Goal: Task Accomplishment & Management: Use online tool/utility

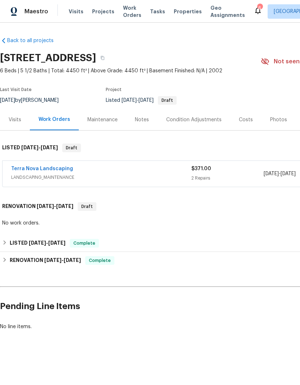
click at [99, 11] on span "Projects" at bounding box center [103, 11] width 22 height 7
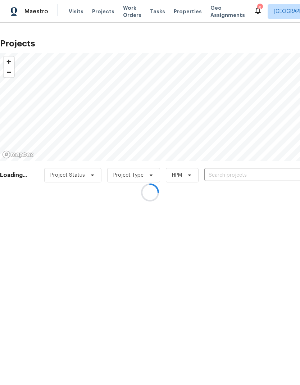
click at [180, 10] on div at bounding box center [150, 192] width 300 height 385
click at [181, 8] on div at bounding box center [150, 192] width 300 height 385
click at [180, 13] on div at bounding box center [150, 192] width 300 height 385
click at [176, 15] on div at bounding box center [150, 192] width 300 height 385
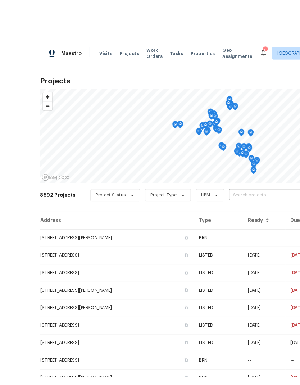
scroll to position [6, 0]
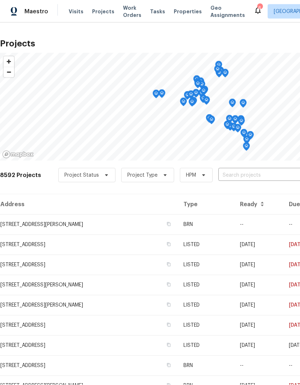
click at [104, 8] on span "Projects" at bounding box center [103, 11] width 22 height 7
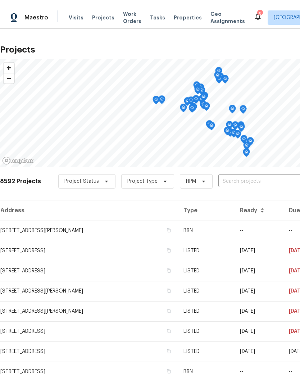
scroll to position [0, 0]
click at [242, 180] on input "text" at bounding box center [259, 175] width 82 height 11
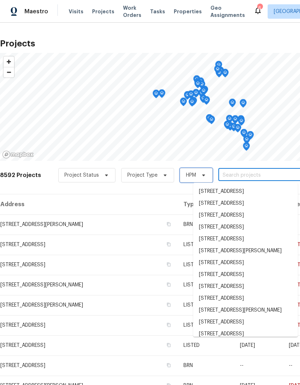
click at [201, 176] on icon at bounding box center [204, 175] width 6 height 6
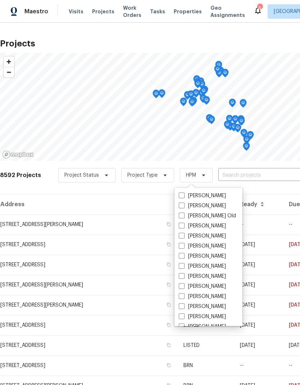
click at [206, 264] on label "[PERSON_NAME]" at bounding box center [202, 266] width 47 height 7
click at [183, 264] on input "[PERSON_NAME]" at bounding box center [181, 265] width 5 height 5
checkbox input "true"
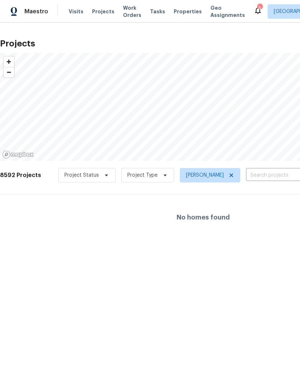
click at [174, 12] on span "Properties" at bounding box center [188, 11] width 28 height 7
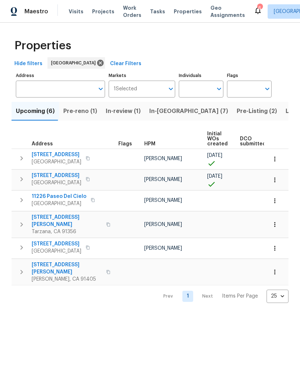
click at [203, 89] on input "Individuals" at bounding box center [196, 89] width 34 height 17
type input "fomenko"
click at [192, 111] on input "checkbox" at bounding box center [192, 111] width 15 height 15
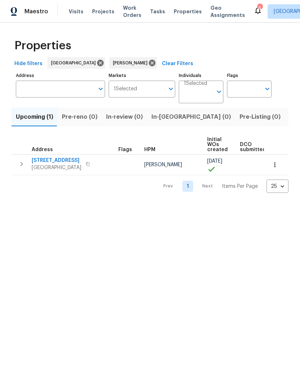
click at [289, 118] on span "Listed (6)" at bounding box center [302, 117] width 27 height 10
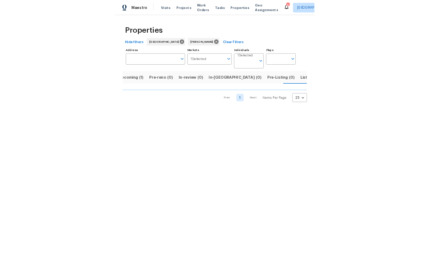
scroll to position [0, 11]
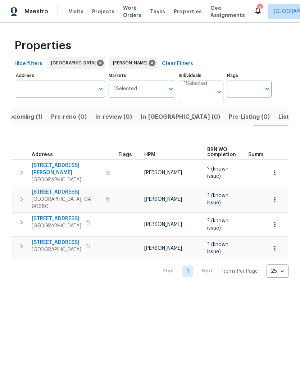
click at [66, 189] on span "[STREET_ADDRESS]" at bounding box center [67, 192] width 70 height 7
click at [278, 115] on span "Listed (6)" at bounding box center [291, 117] width 27 height 10
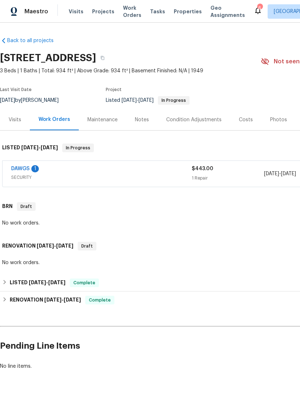
click at [23, 170] on link "DAWGS" at bounding box center [20, 168] width 18 height 5
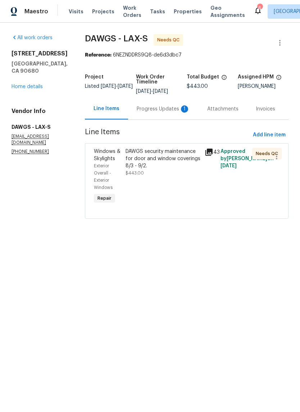
click at [157, 157] on div "DAWGS security maintenance for door and window coverings 8/3 - 9/2." at bounding box center [163, 159] width 75 height 22
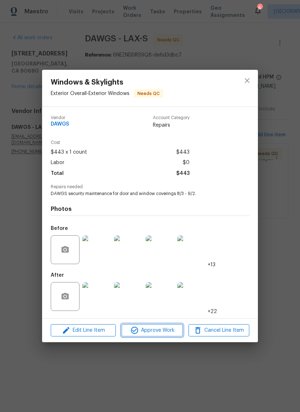
click at [158, 328] on span "Approve Work" at bounding box center [152, 330] width 56 height 9
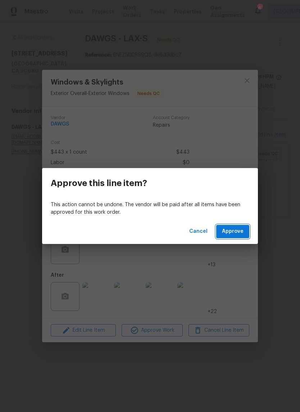
click at [236, 238] on button "Approve" at bounding box center [232, 231] width 33 height 13
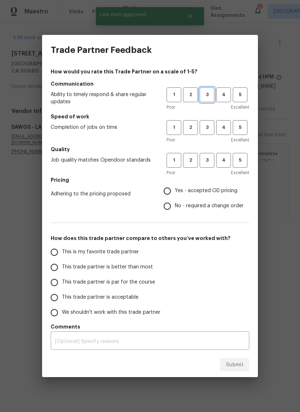
click at [208, 94] on span "3" at bounding box center [206, 95] width 13 height 8
click at [202, 134] on button "3" at bounding box center [207, 127] width 15 height 15
click at [208, 153] on button "3" at bounding box center [207, 160] width 15 height 15
click at [198, 188] on span "Yes - accepted OD pricing" at bounding box center [206, 191] width 63 height 8
click at [175, 188] on input "Yes - accepted OD pricing" at bounding box center [167, 190] width 15 height 15
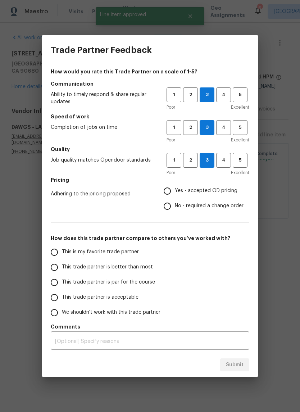
radio input "true"
click at [100, 283] on span "This trade partner is par for the course" at bounding box center [108, 282] width 93 height 8
click at [62, 283] on input "This trade partner is par for the course" at bounding box center [54, 282] width 15 height 15
click at [235, 363] on span "Submit" at bounding box center [235, 365] width 18 height 9
radio input "true"
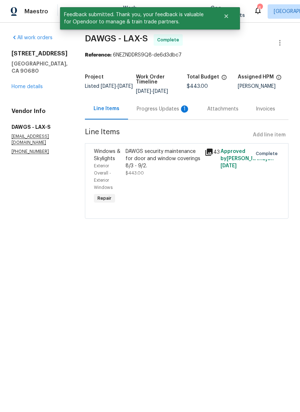
click at [165, 108] on div "Progress Updates 1" at bounding box center [163, 108] width 53 height 7
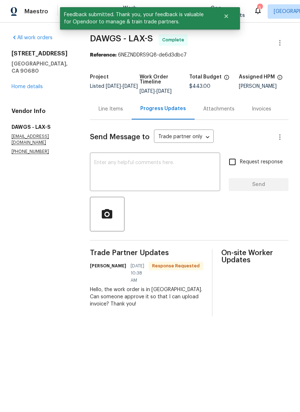
click at [155, 170] on textarea at bounding box center [155, 172] width 122 height 25
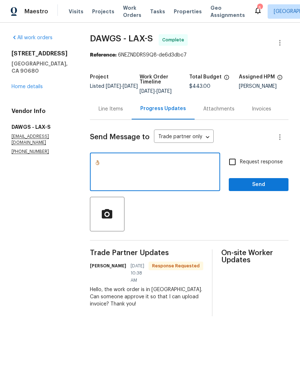
type textarea "👌🏼"
click at [255, 184] on span "Send" at bounding box center [259, 184] width 48 height 9
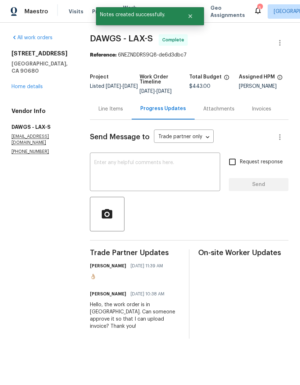
click at [37, 84] on link "Home details" at bounding box center [27, 86] width 31 height 5
